Goal: Check status: Check status

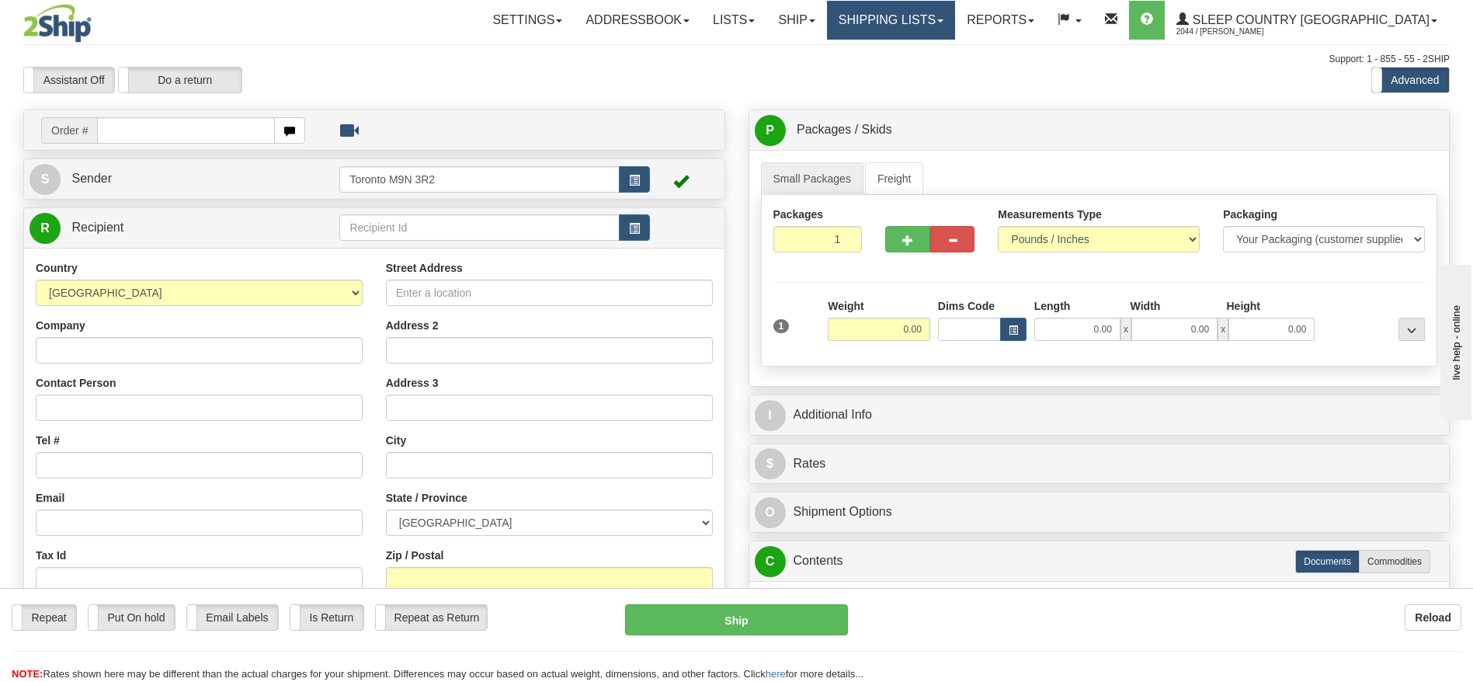
click at [933, 17] on link "Shipping lists" at bounding box center [891, 20] width 128 height 39
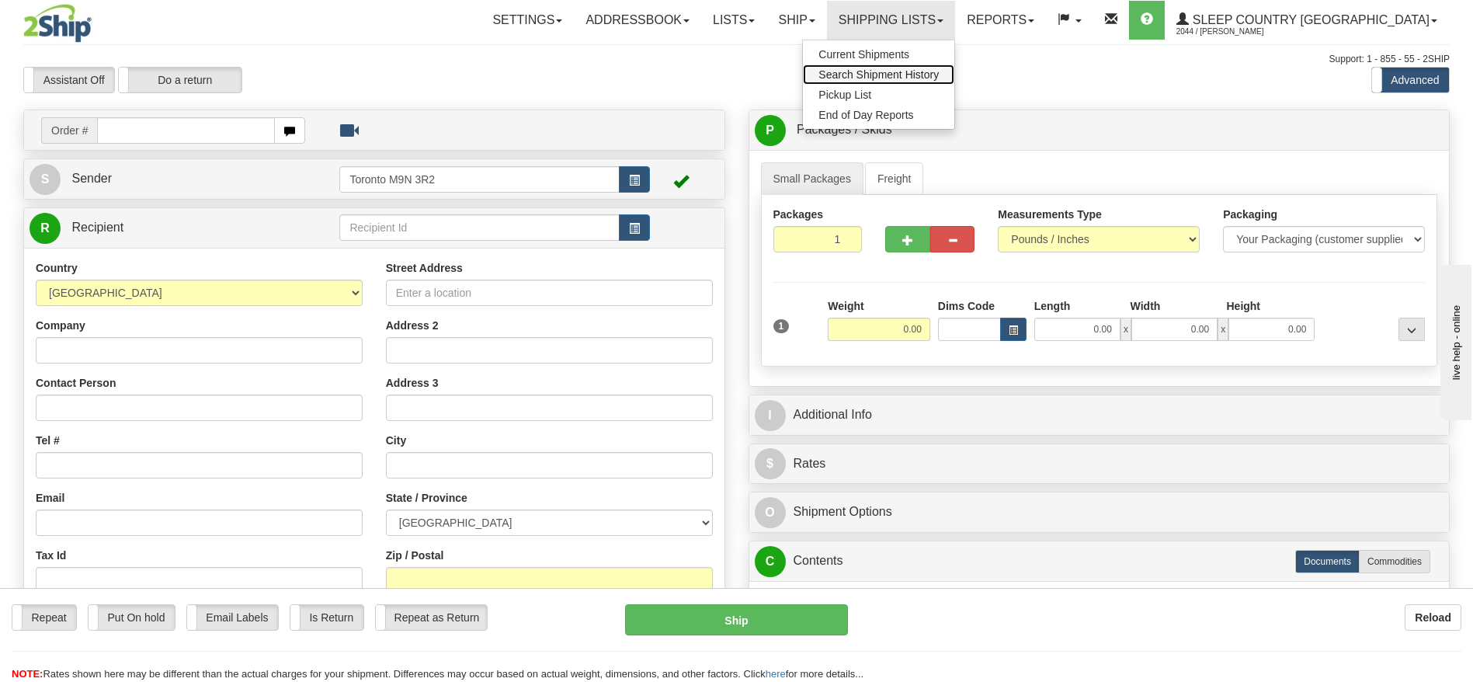
click at [939, 71] on span "Search Shipment History" at bounding box center [878, 74] width 120 height 12
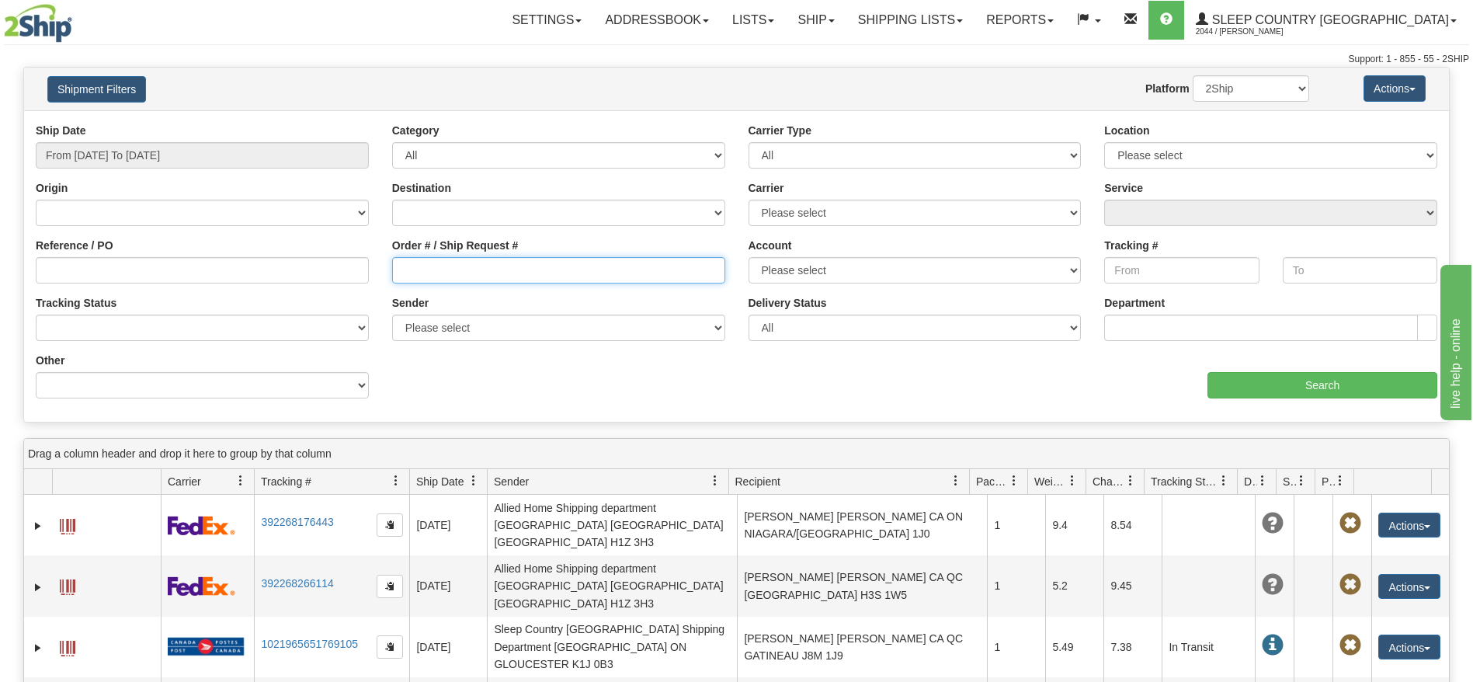
click at [438, 270] on input "Order # / Ship Request #" at bounding box center [558, 270] width 333 height 26
paste input "9000H969409"
type input "9000H969409"
type input "[DATE]"
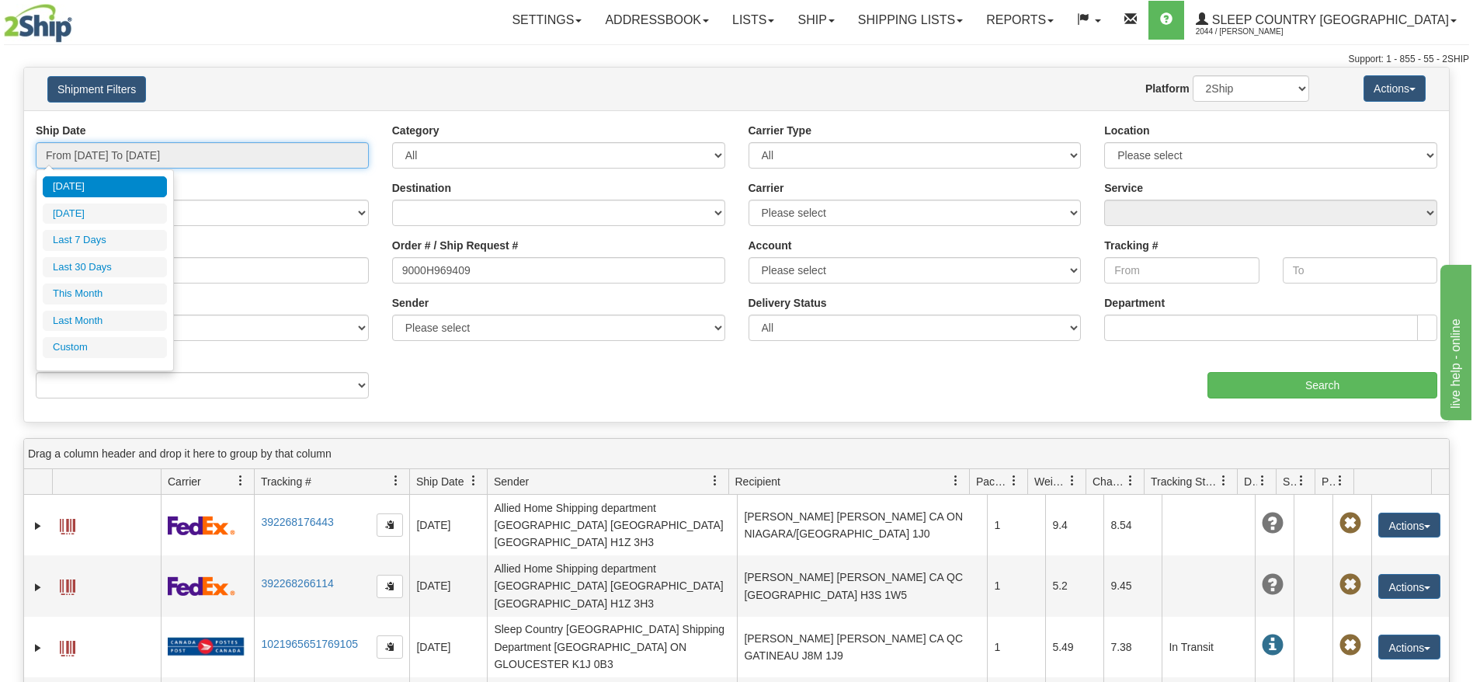
click at [141, 158] on input "From [DATE] To [DATE]" at bounding box center [202, 155] width 333 height 26
type input "[DATE]"
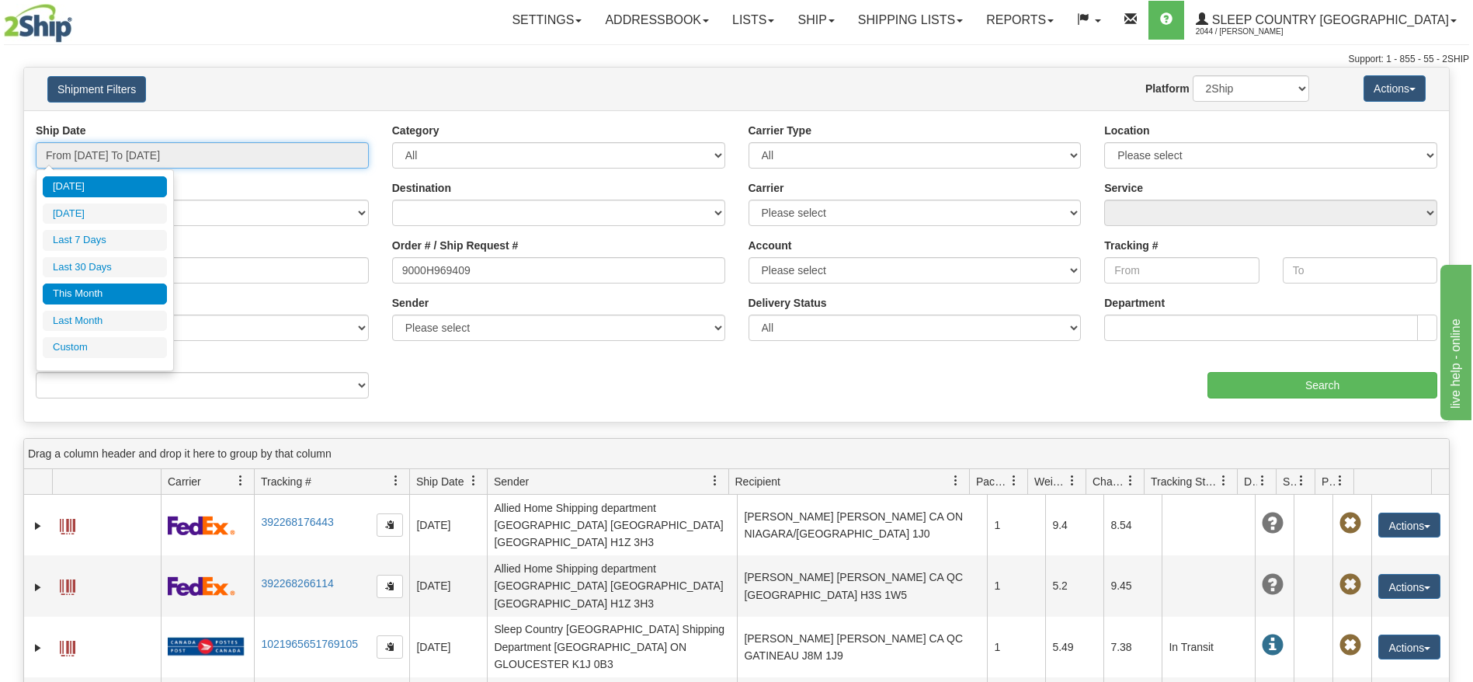
type input "[DATE]"
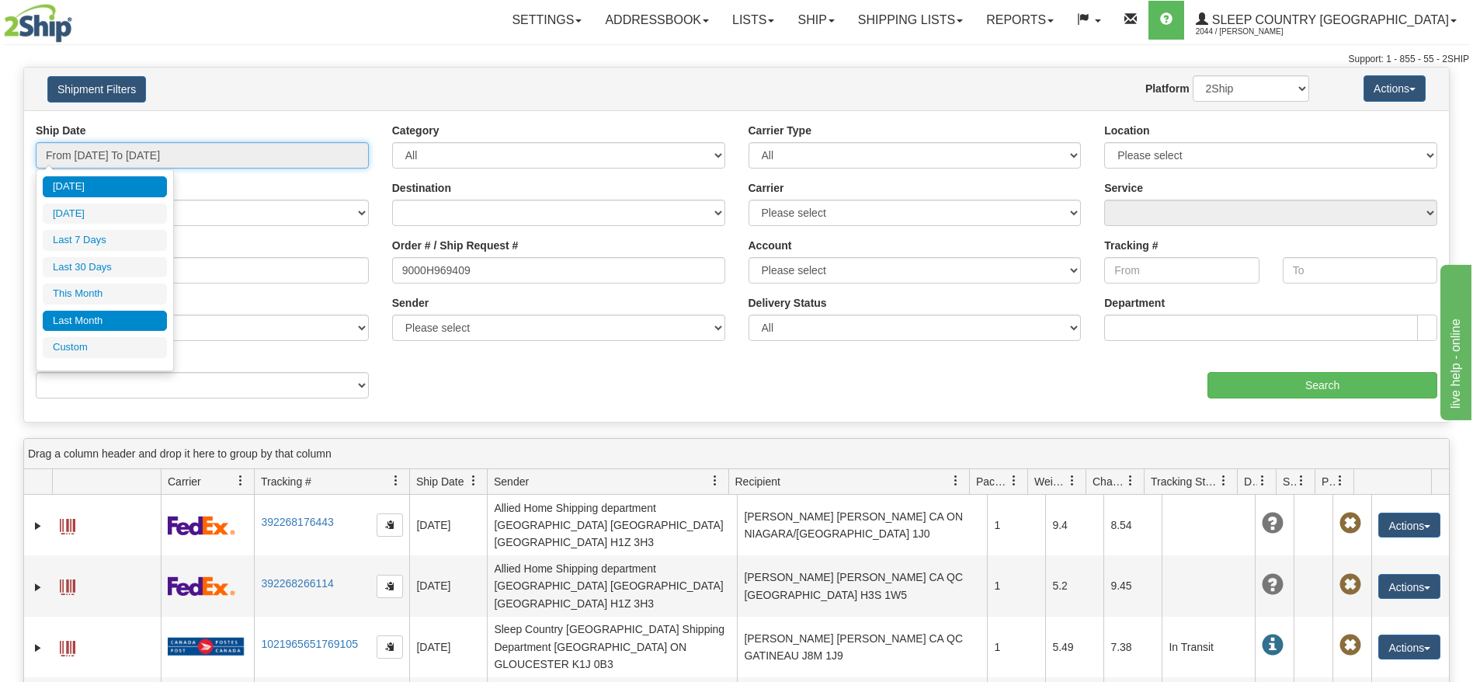
type input "[DATE]"
click at [115, 342] on li "Custom" at bounding box center [105, 347] width 124 height 21
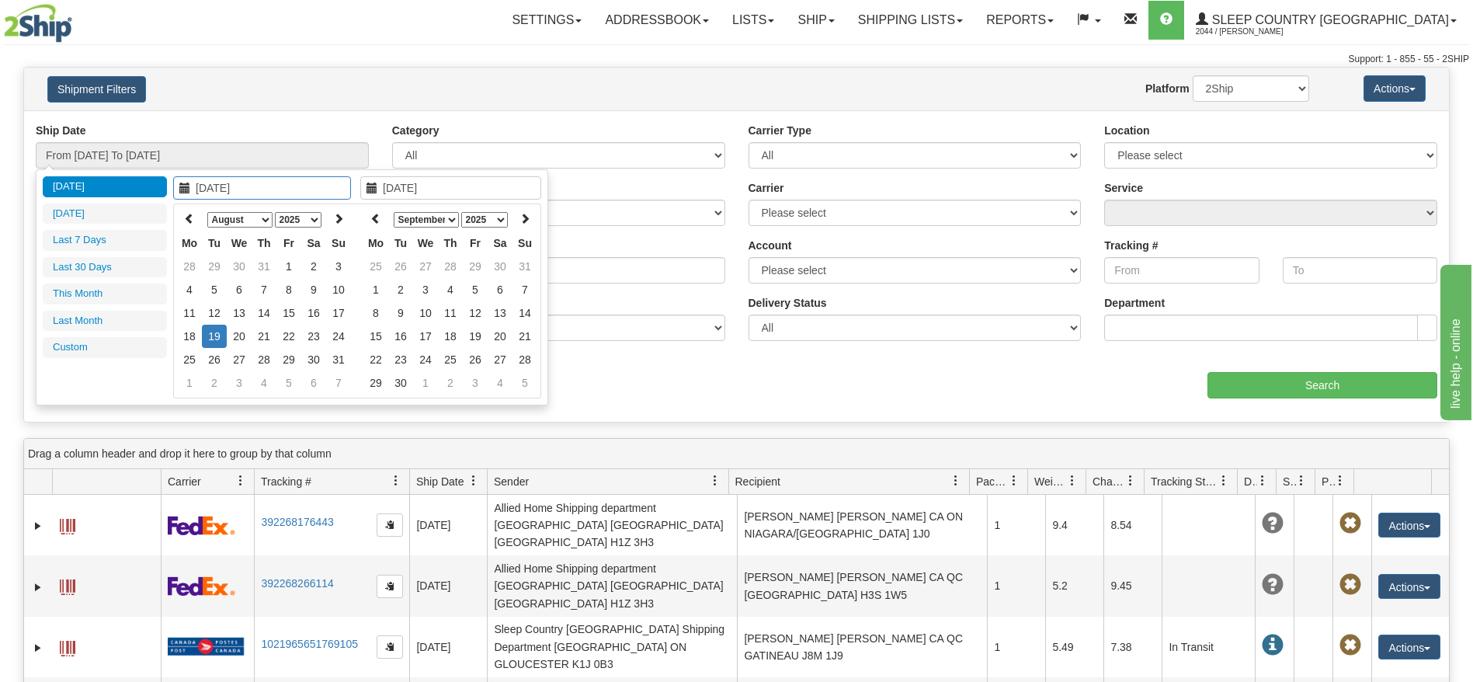
type input "[DATE]"
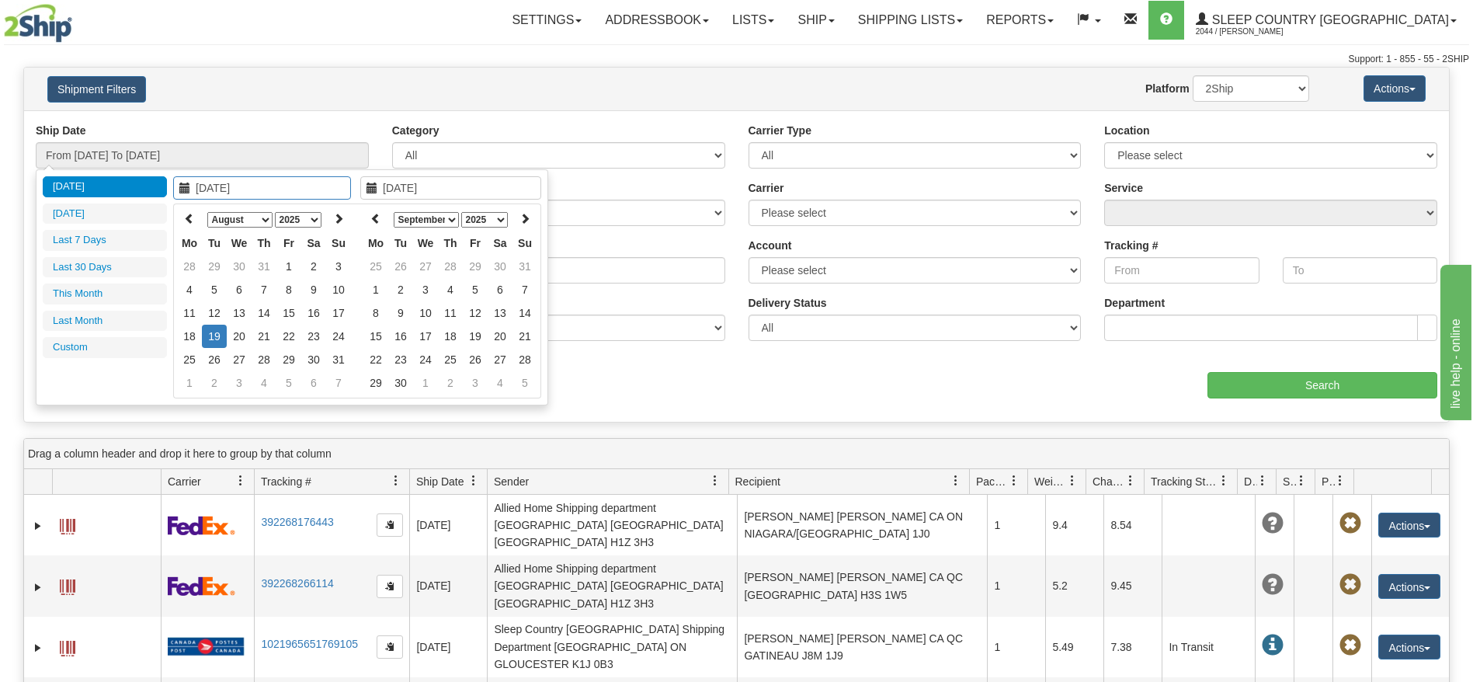
type input "[DATE]"
click at [183, 217] on th at bounding box center [189, 219] width 25 height 24
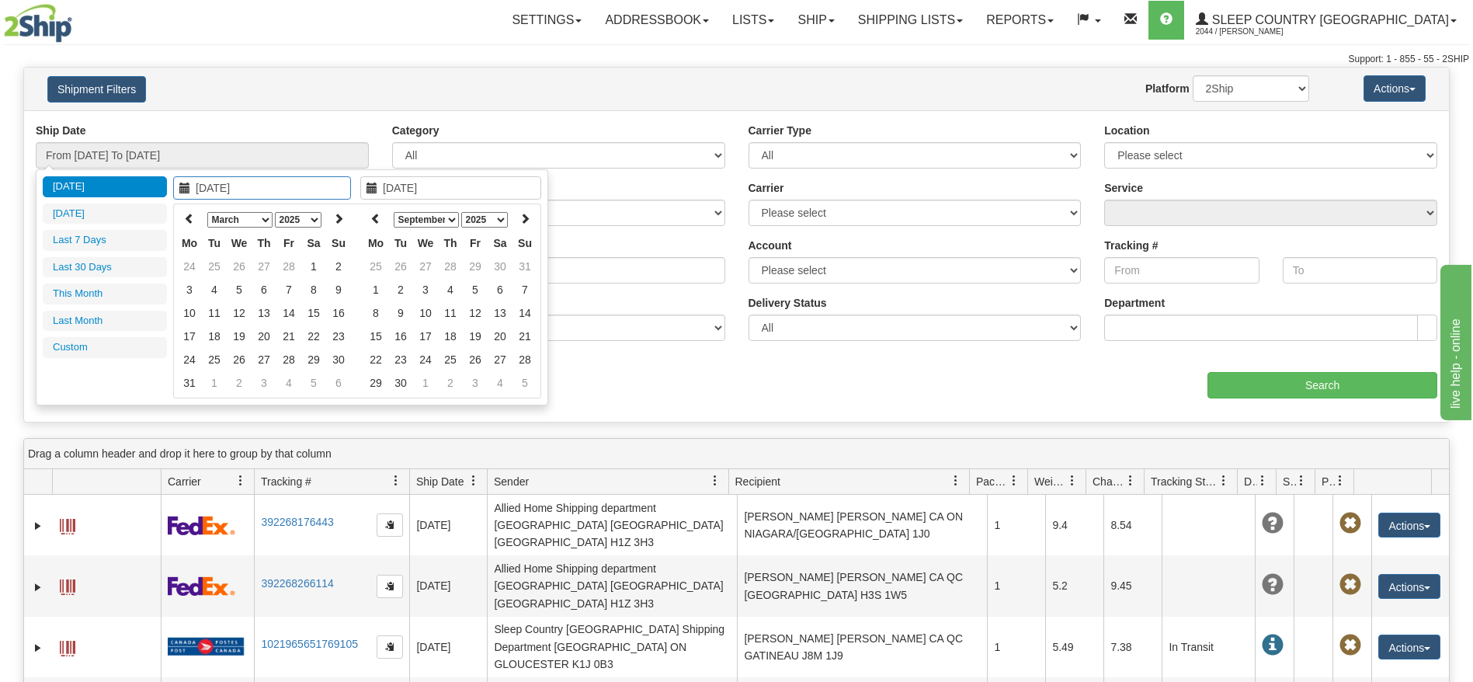
click at [183, 217] on th at bounding box center [189, 219] width 25 height 24
type input "[DATE]"
click at [311, 272] on td "1" at bounding box center [313, 266] width 25 height 23
click at [373, 223] on icon at bounding box center [375, 218] width 11 height 11
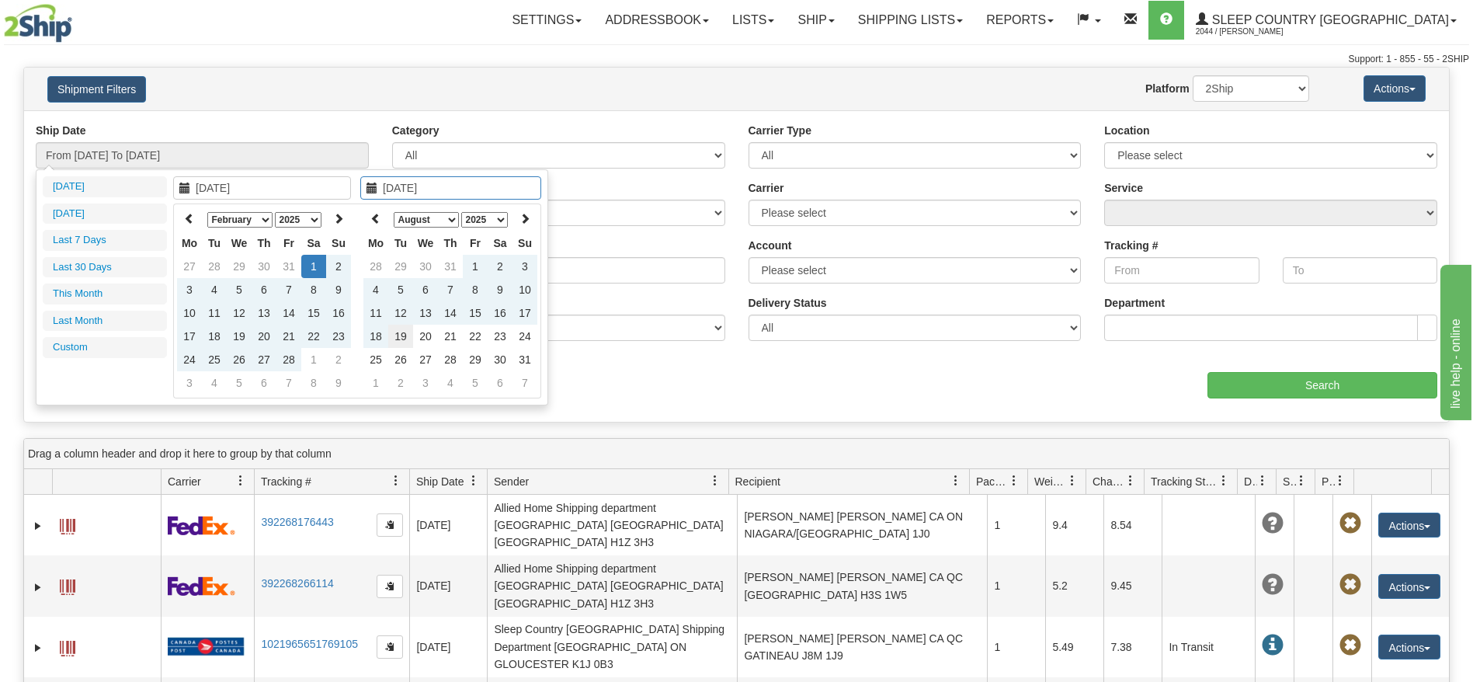
type input "[DATE]"
click at [406, 336] on td "19" at bounding box center [400, 336] width 25 height 23
type input "From [DATE] To [DATE]"
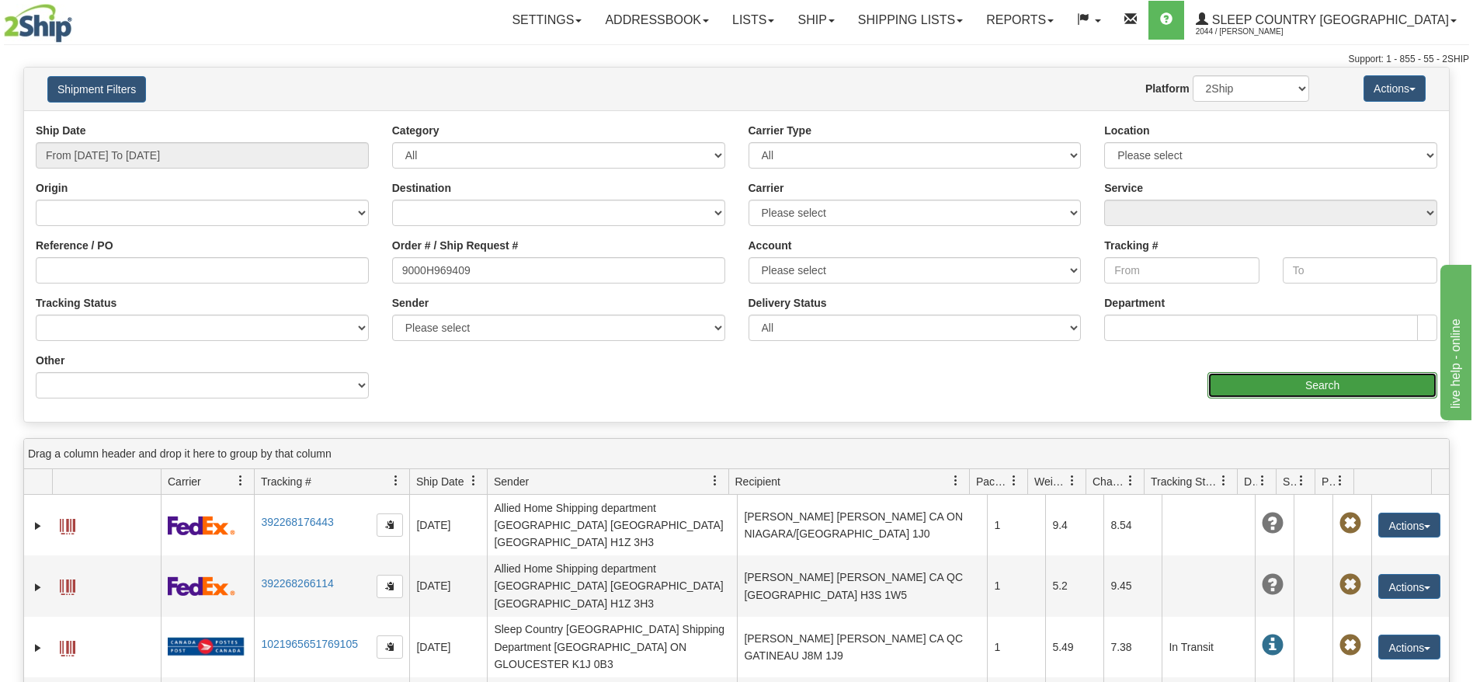
click at [1331, 384] on input "Search" at bounding box center [1322, 385] width 230 height 26
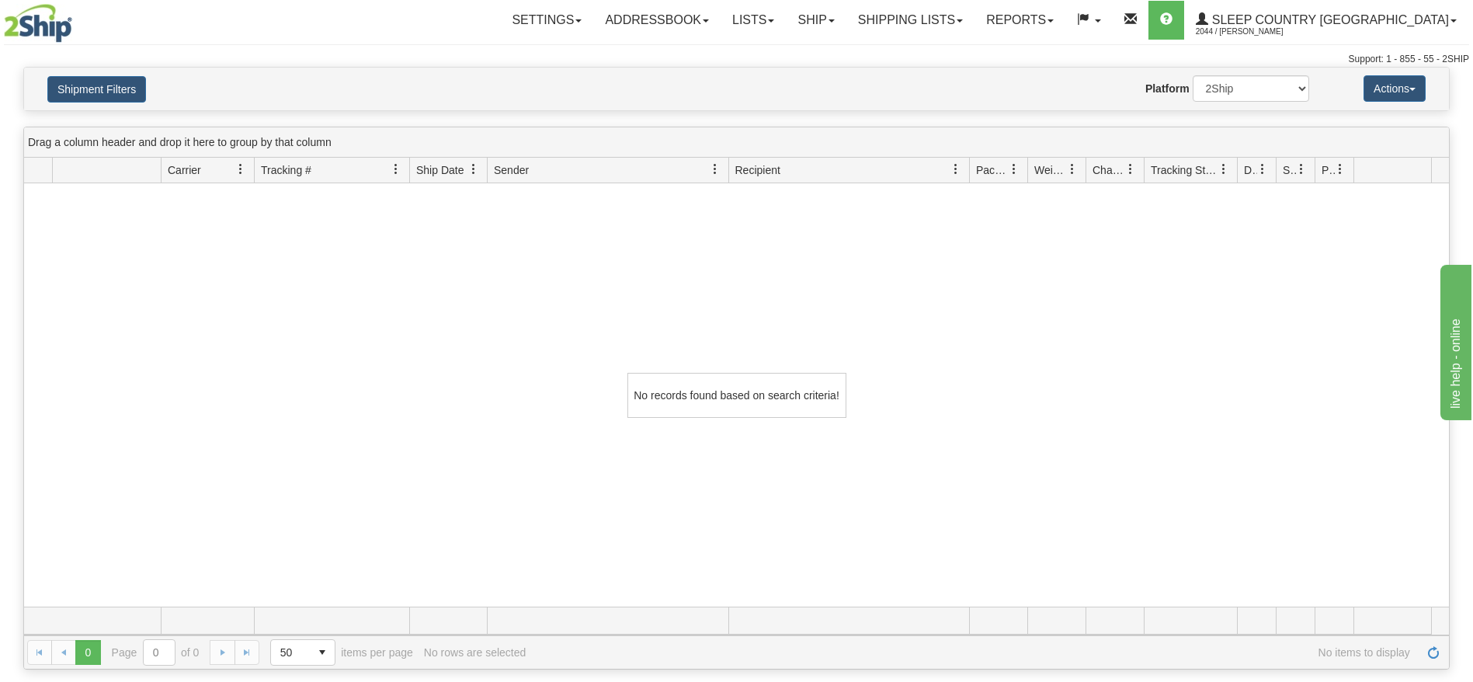
click at [94, 109] on div "Shipment Filters Website Agent Nothing selected Client User Platform 2Ship Impo…" at bounding box center [736, 89] width 1425 height 43
click at [92, 90] on button "Shipment Filters" at bounding box center [96, 89] width 99 height 26
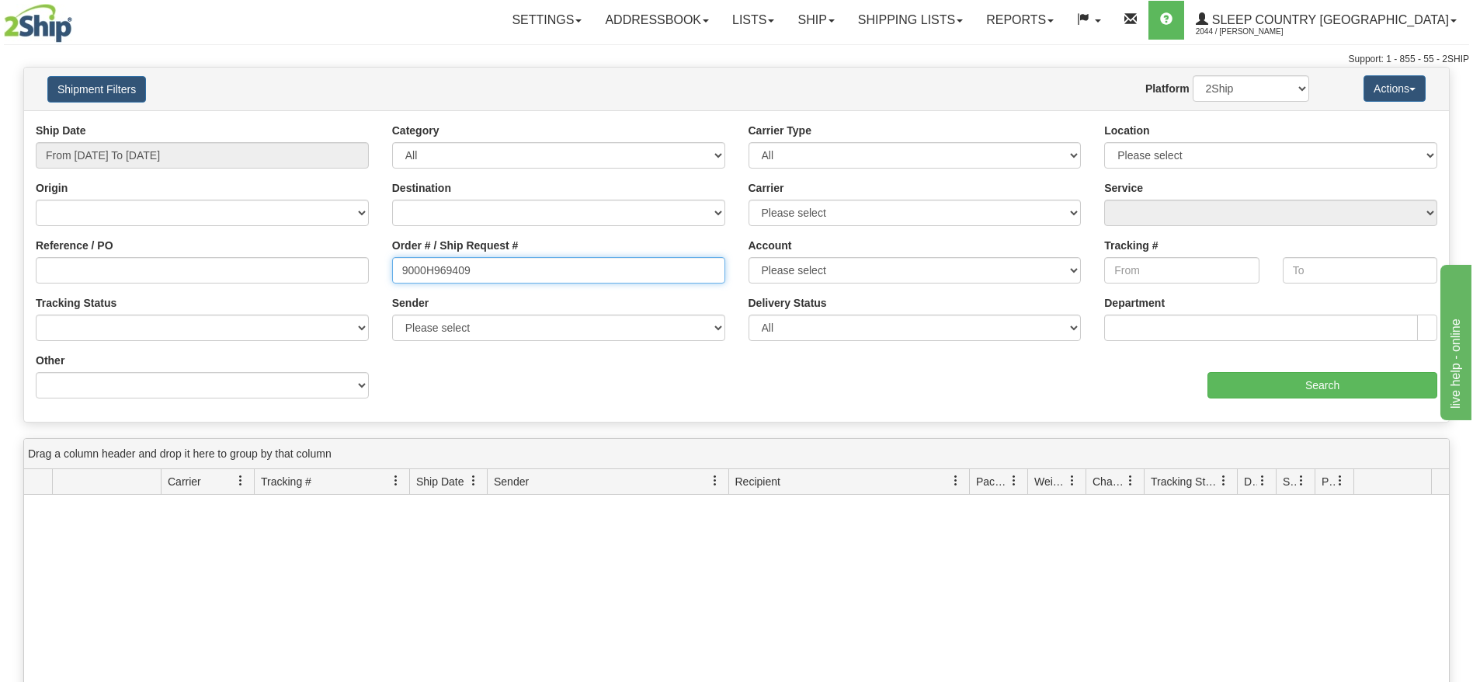
drag, startPoint x: 527, startPoint y: 276, endPoint x: 302, endPoint y: 276, distance: 225.2
click at [302, 123] on div "Reference / PO Order # / Ship Request # 9000H969409 Account Please select [GEOG…" at bounding box center [736, 123] width 1425 height 0
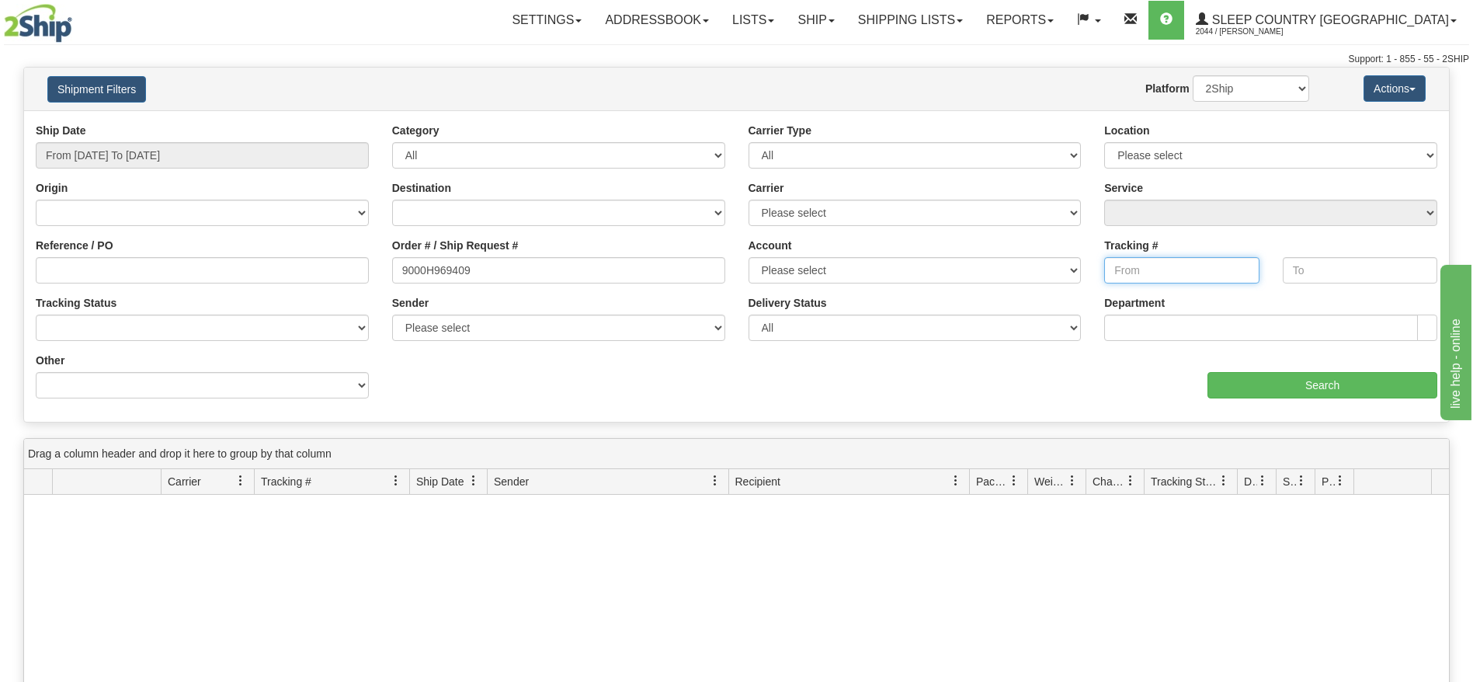
click at [1192, 269] on input "Tracking #" at bounding box center [1181, 270] width 155 height 26
paste input "9000H969409"
type input "9000H969409"
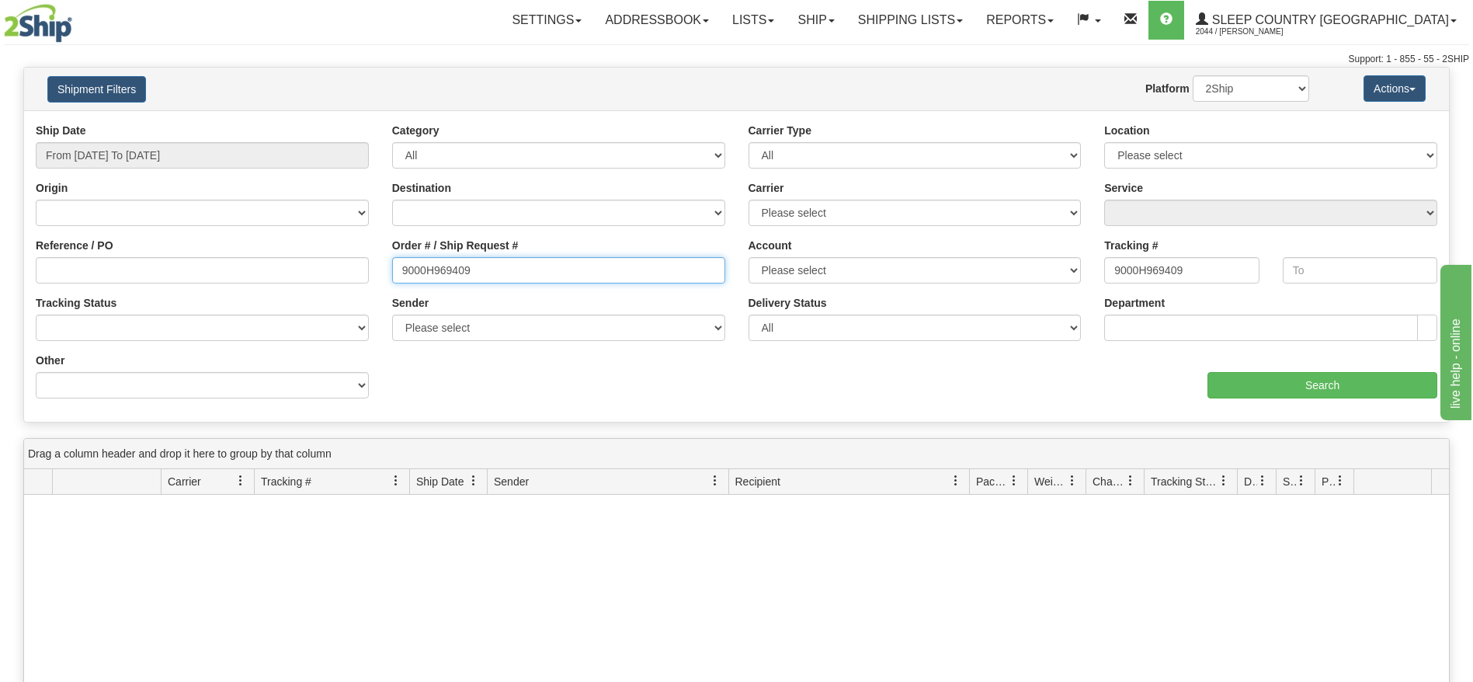
drag, startPoint x: 532, startPoint y: 268, endPoint x: 189, endPoint y: 293, distance: 344.1
click at [189, 123] on div "Reference / PO Order # / Ship Request # 9000H969409 Account Please select [GEOG…" at bounding box center [736, 123] width 1425 height 0
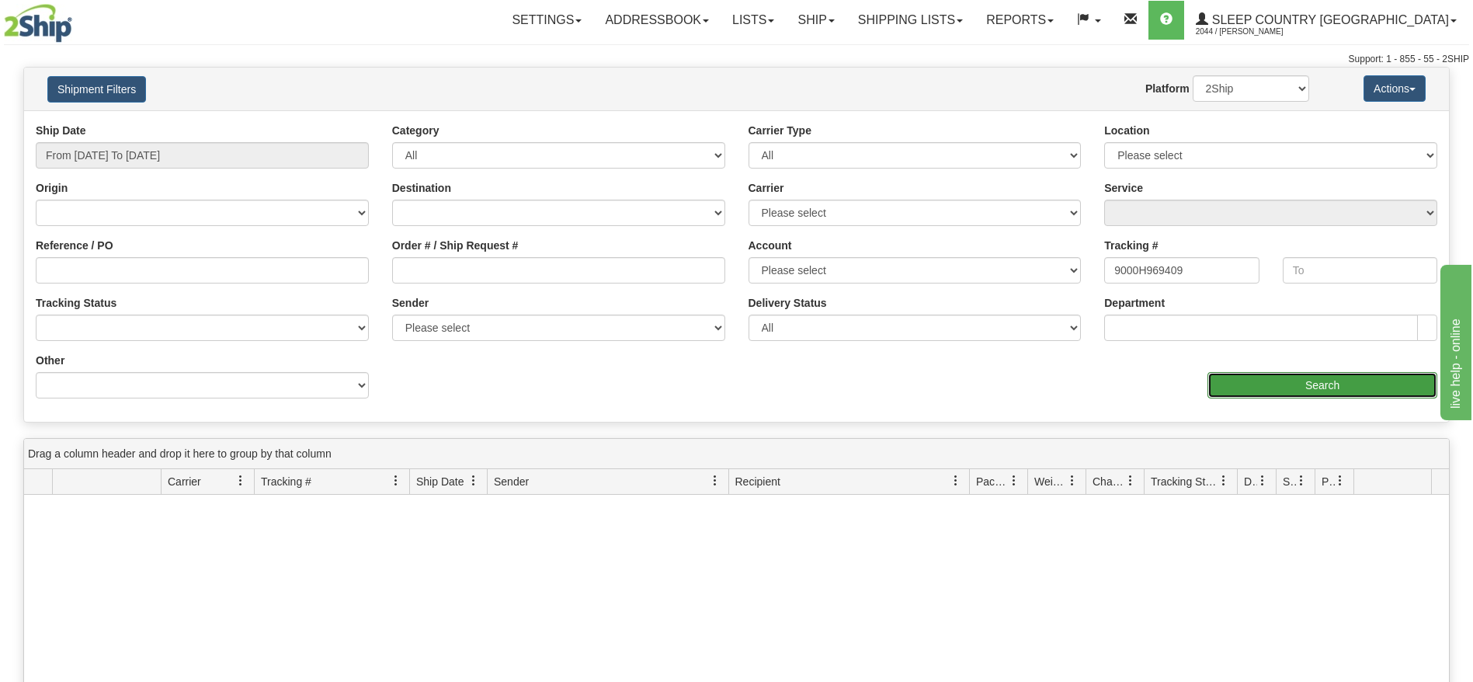
click at [1278, 384] on input "Search" at bounding box center [1322, 385] width 230 height 26
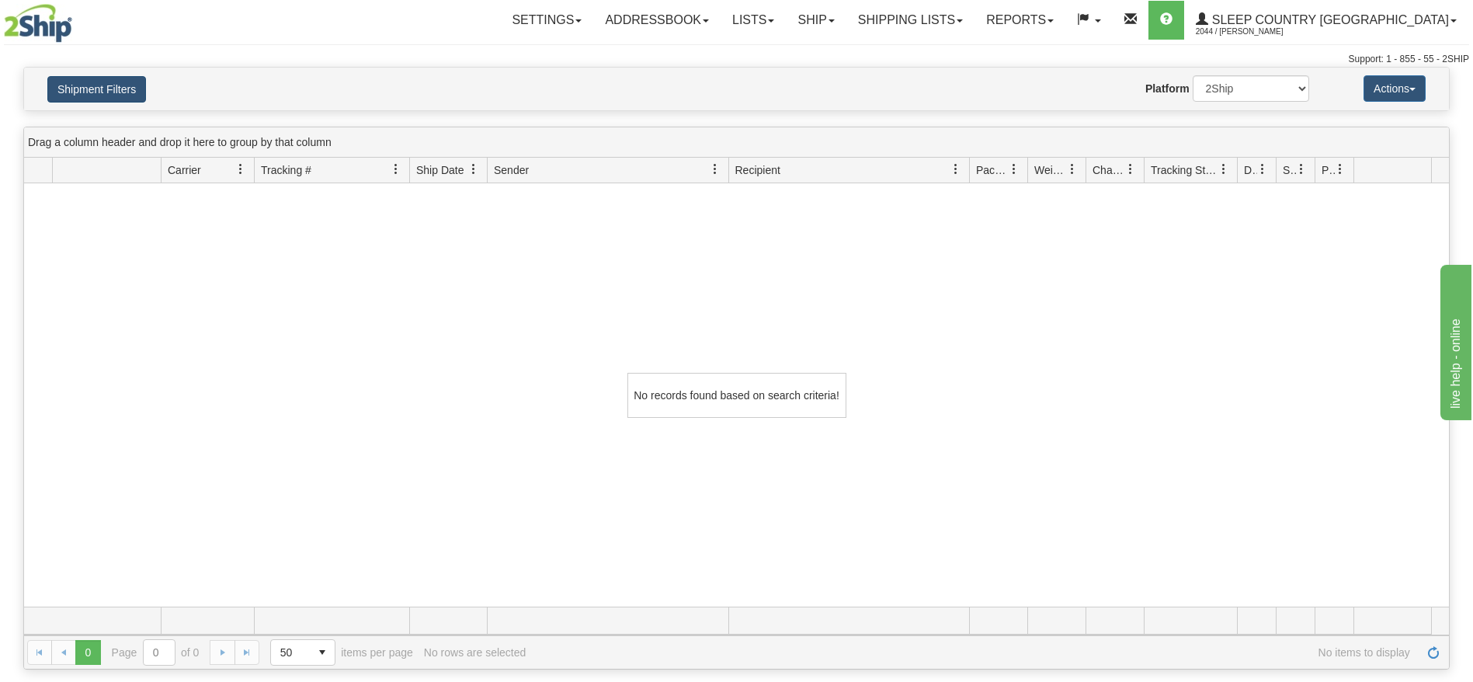
click at [95, 104] on div "Shipment Filters Website Agent Nothing selected Client User Platform 2Ship Impo…" at bounding box center [736, 89] width 1425 height 43
click at [96, 90] on button "Shipment Filters" at bounding box center [96, 89] width 99 height 26
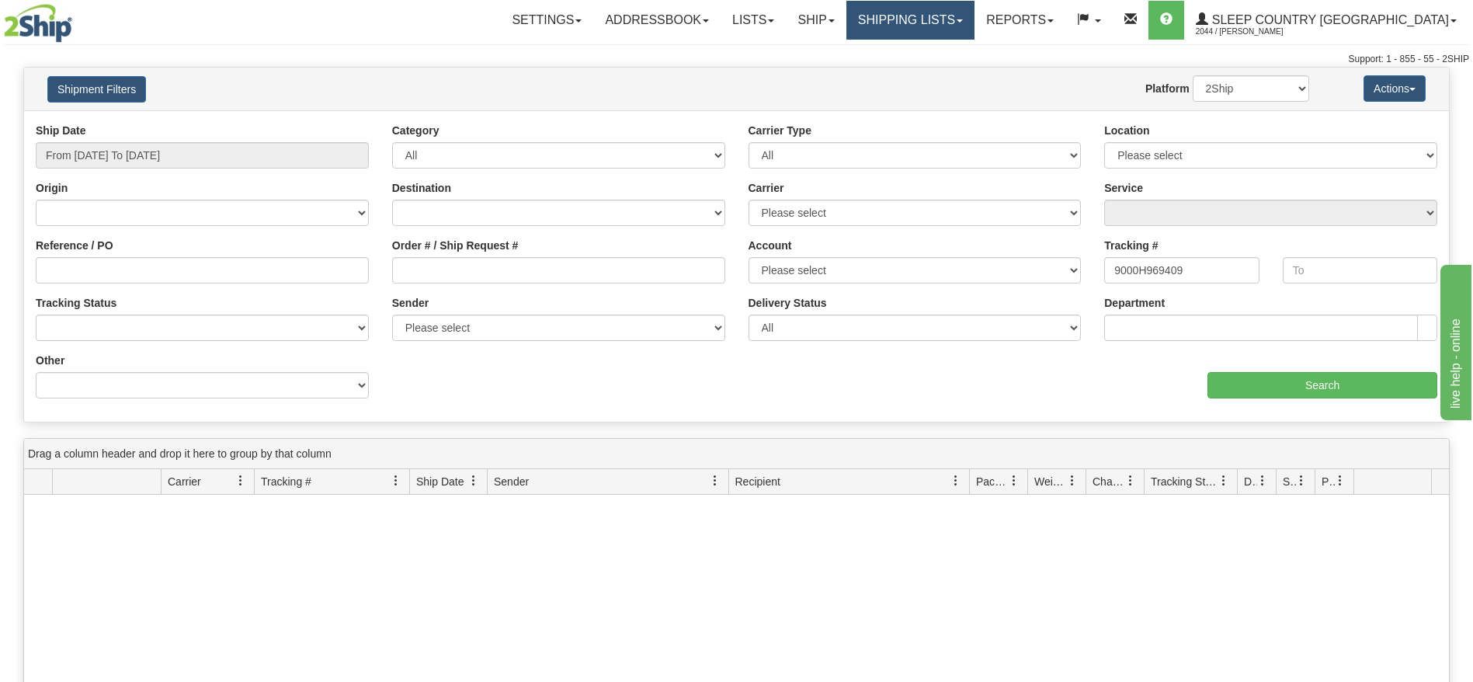
click at [974, 35] on link "Shipping lists" at bounding box center [910, 20] width 128 height 39
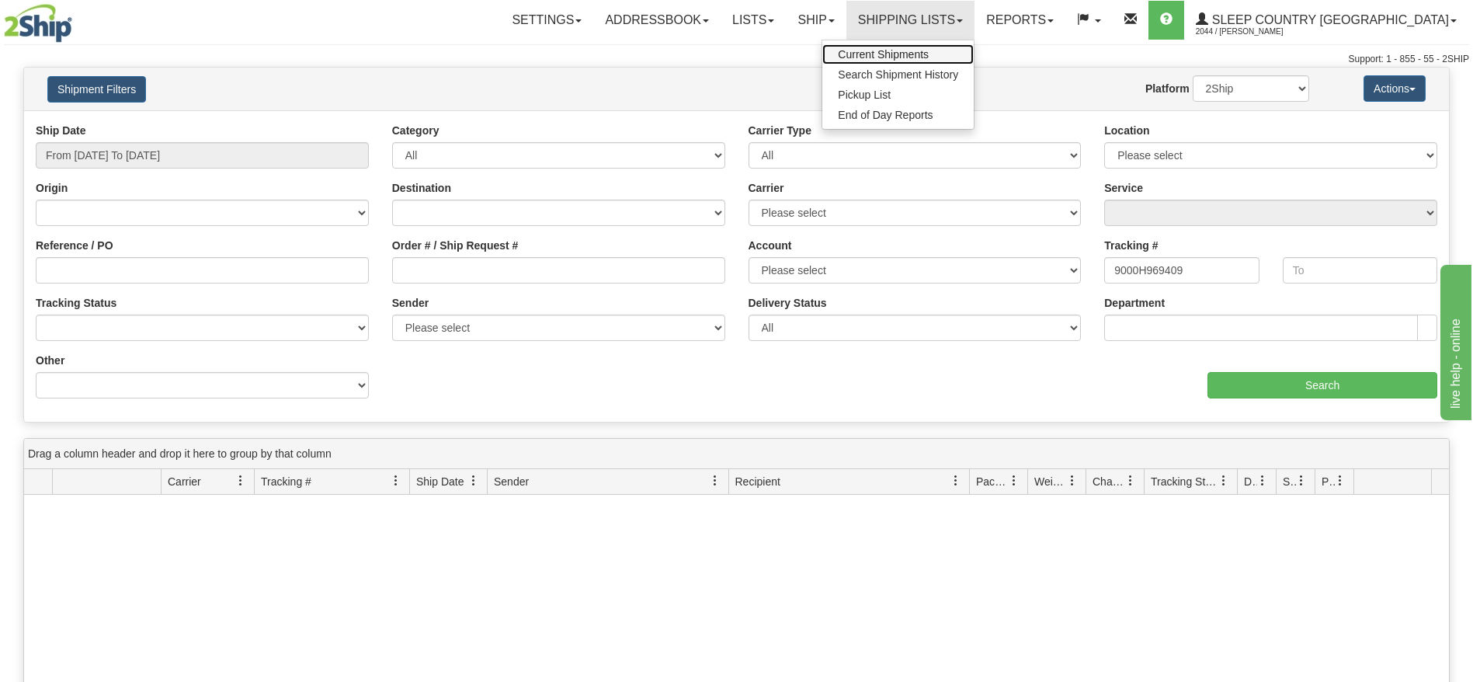
click at [929, 60] on span "Current Shipments" at bounding box center [883, 54] width 91 height 12
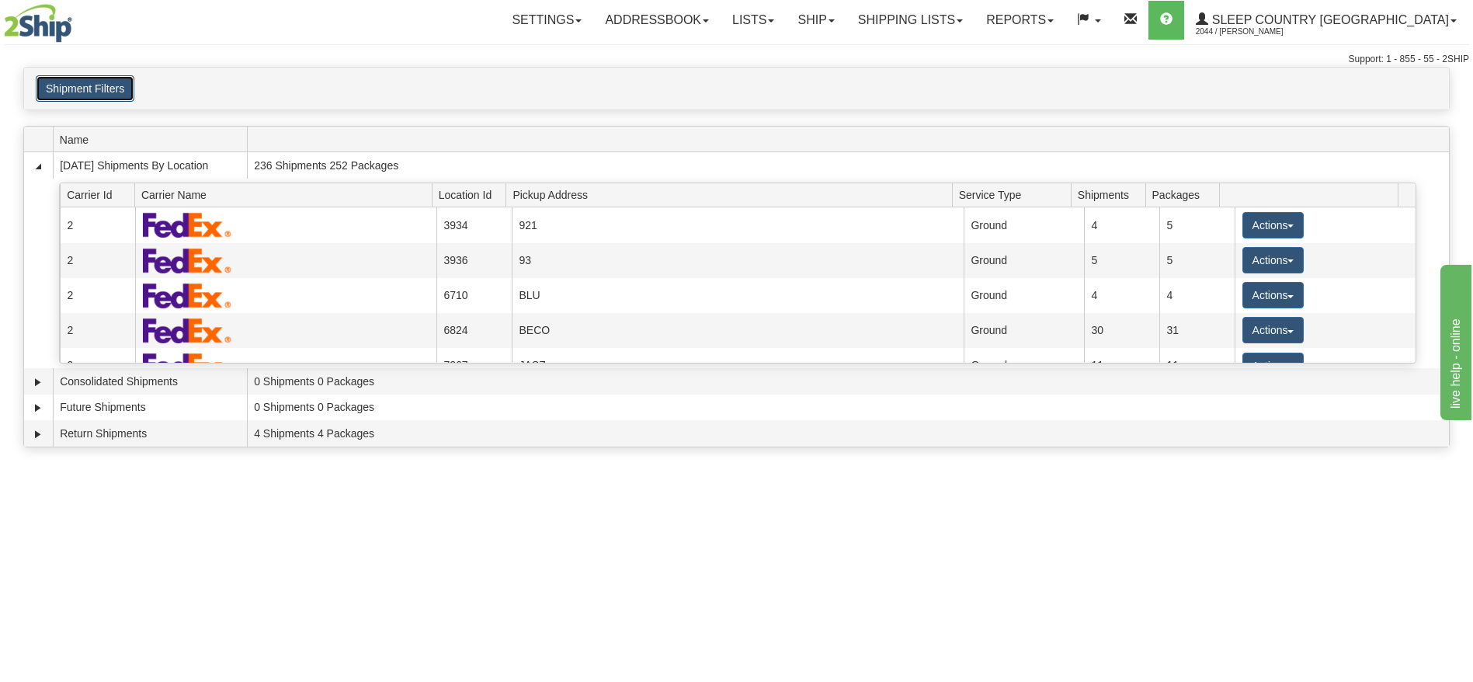
click at [104, 85] on button "Shipment Filters" at bounding box center [85, 88] width 99 height 26
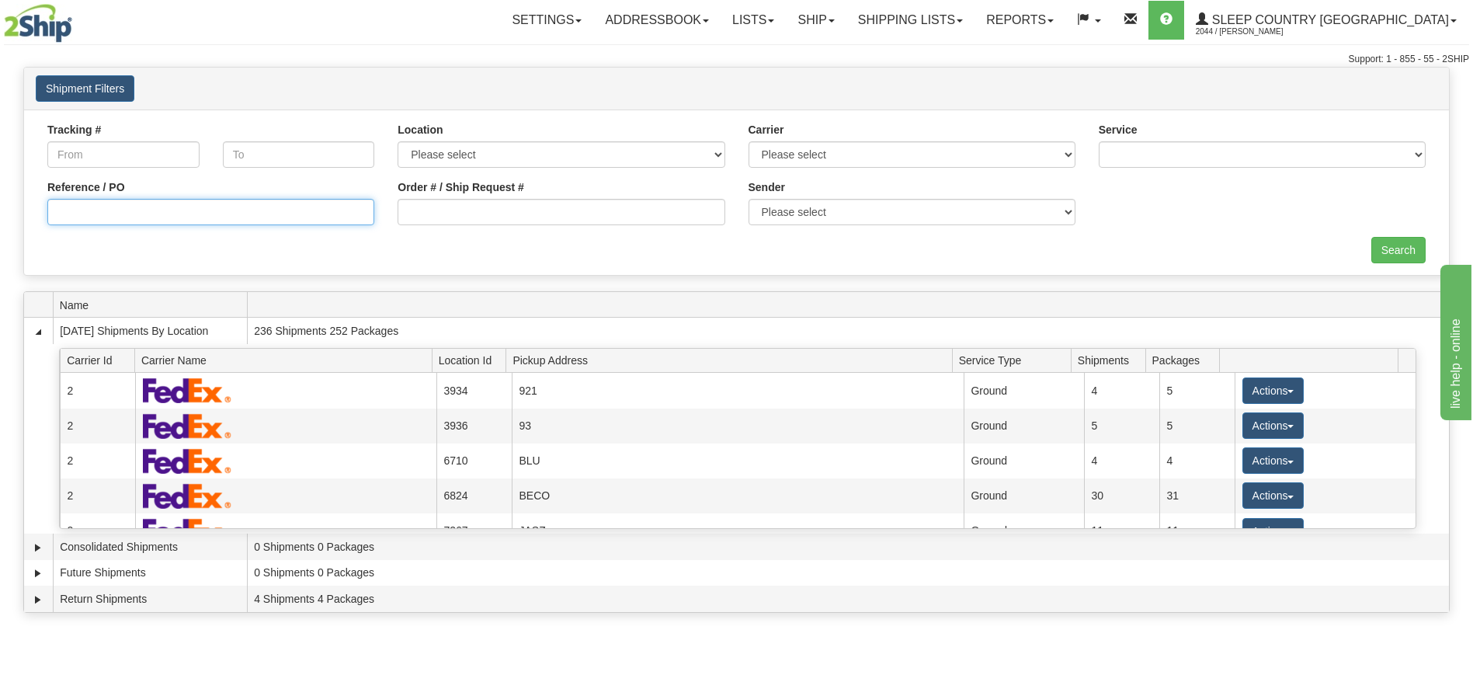
click at [228, 223] on input "Reference / PO" at bounding box center [210, 212] width 327 height 26
paste input "9000H969409"
type input "9000H969409"
click at [1388, 246] on input "Search" at bounding box center [1398, 250] width 54 height 26
